Goal: Complete application form

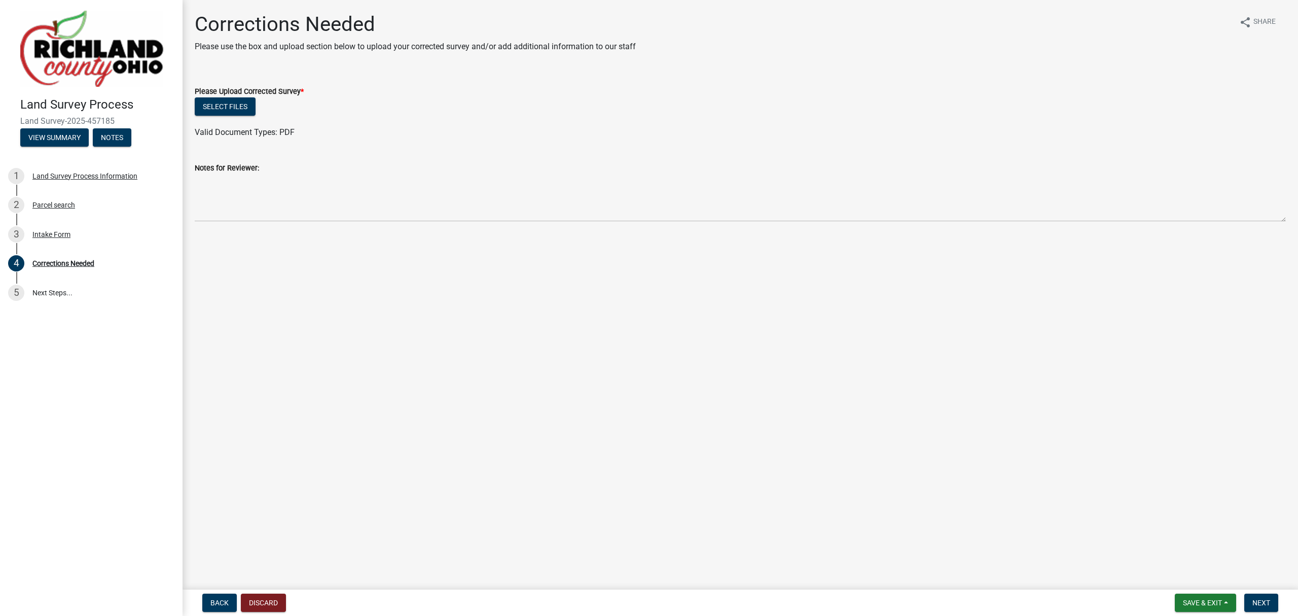
click at [232, 96] on div "Please Upload Corrected Survey *" at bounding box center [740, 91] width 1091 height 12
click at [232, 97] on form "Please Upload Corrected Survey * Select files Valid Document Types: PDF" at bounding box center [740, 105] width 1091 height 65
click at [232, 98] on button "Select files" at bounding box center [225, 106] width 61 height 18
click at [1258, 603] on span "Next" at bounding box center [1262, 602] width 18 height 8
